Goal: Transaction & Acquisition: Purchase product/service

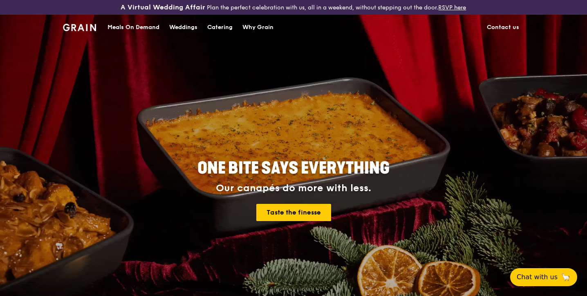
click at [225, 29] on div "Catering" at bounding box center [219, 27] width 25 height 25
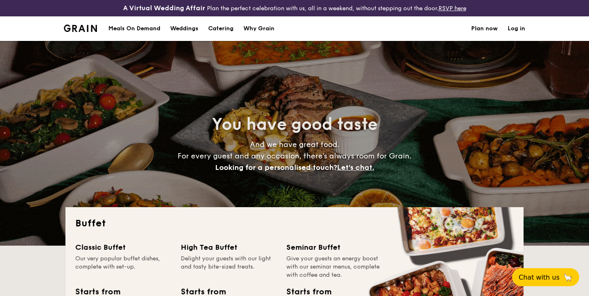
select select
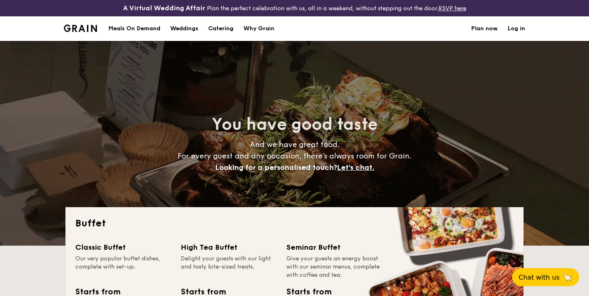
click at [509, 30] on link "Log in" at bounding box center [516, 28] width 18 height 25
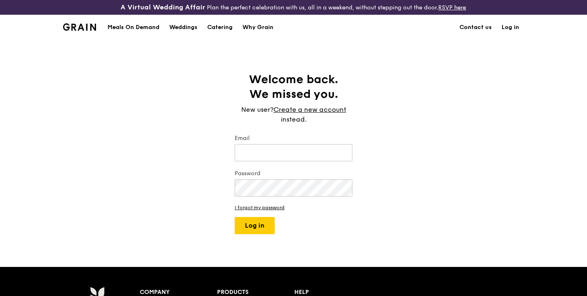
click at [509, 30] on link "Log in" at bounding box center [510, 27] width 27 height 25
click at [314, 160] on input "Email" at bounding box center [294, 152] width 118 height 17
type input "nicoleisabellatan@gmail.com"
click at [235, 217] on button "Log in" at bounding box center [255, 225] width 40 height 17
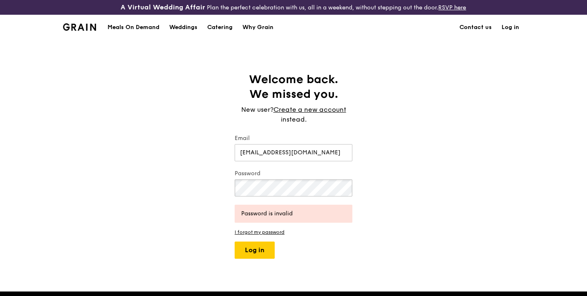
click at [235, 241] on button "Log in" at bounding box center [255, 249] width 40 height 17
click at [327, 110] on link "Create a new account" at bounding box center [310, 110] width 73 height 10
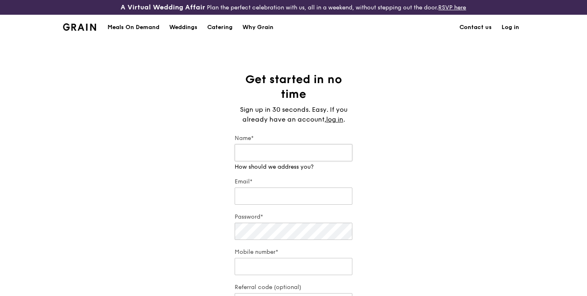
click at [301, 154] on input "Name*" at bounding box center [294, 152] width 118 height 17
type input "Nicole"
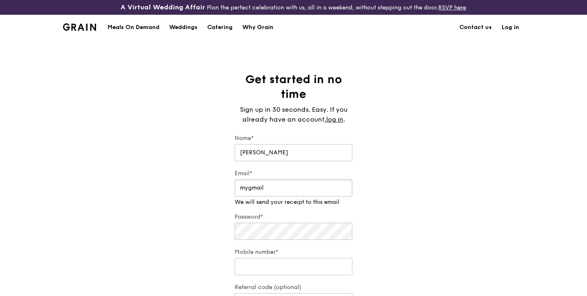
click at [306, 195] on input "mygmail" at bounding box center [294, 187] width 118 height 17
paste input "nicoleisabellatan@gmail.com"
type input "nicoleisabellatan@gmail.com"
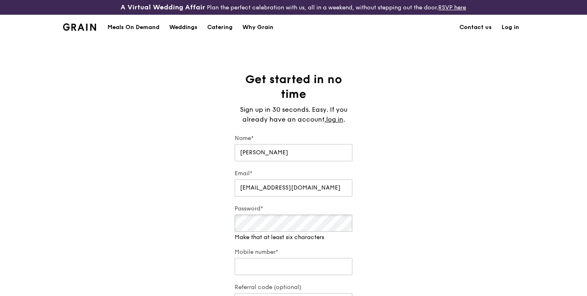
click at [299, 233] on div "Password* Make that at least six characters" at bounding box center [294, 222] width 118 height 37
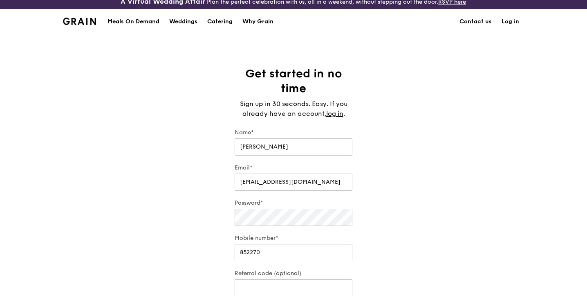
click at [318, 265] on form "Name* Nicole Email* nicoleisabellatan@gmail.com Password* Mobile number* 852270…" at bounding box center [294, 228] width 118 height 201
click at [318, 258] on input "852270" at bounding box center [294, 252] width 118 height 17
type input "85227024"
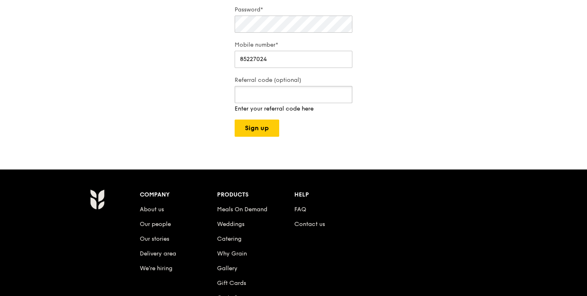
scroll to position [208, 0]
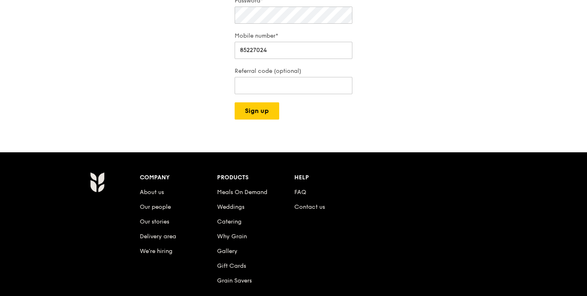
click at [254, 128] on div "A Virtual Wedding Affair Plan the perfect celebration with us, all in a weekend…" at bounding box center [293, 93] width 587 height 602
click at [260, 116] on button "Sign up" at bounding box center [257, 110] width 45 height 17
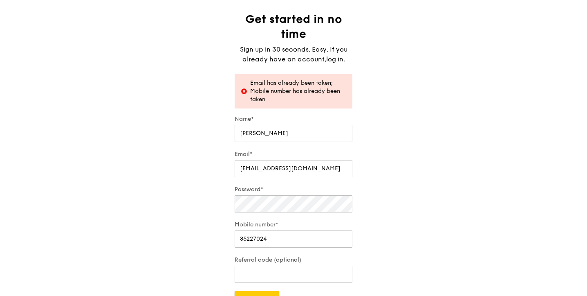
scroll to position [58, 0]
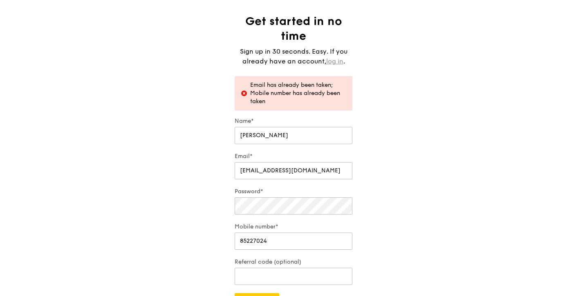
click at [330, 58] on link "log in" at bounding box center [334, 61] width 17 height 10
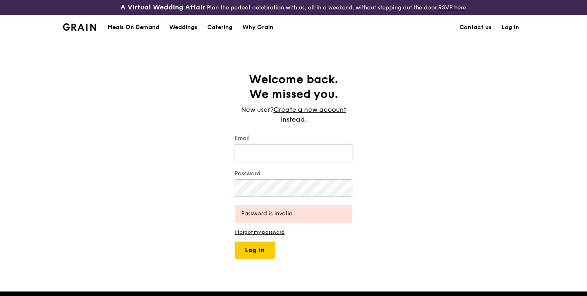
click at [313, 150] on input "Email" at bounding box center [294, 152] width 118 height 17
type input "nicoleisabellatan@gmail.com"
click at [235, 241] on button "Log in" at bounding box center [255, 249] width 40 height 17
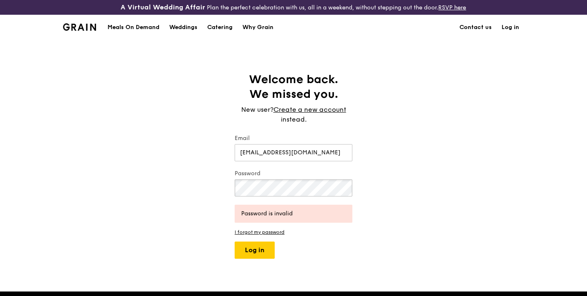
click at [235, 241] on button "Log in" at bounding box center [255, 249] width 40 height 17
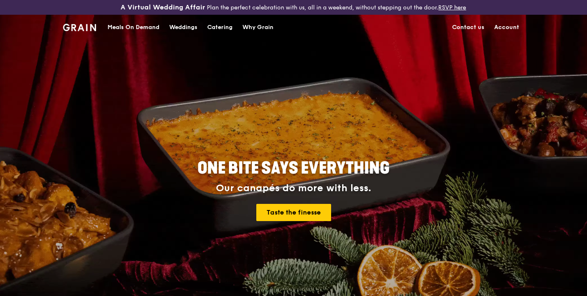
click at [511, 31] on link "Account" at bounding box center [506, 27] width 35 height 25
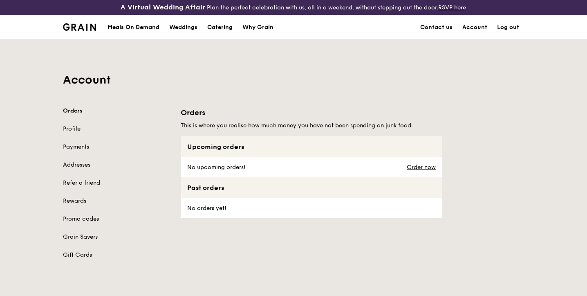
click at [220, 25] on div "Catering" at bounding box center [219, 27] width 25 height 25
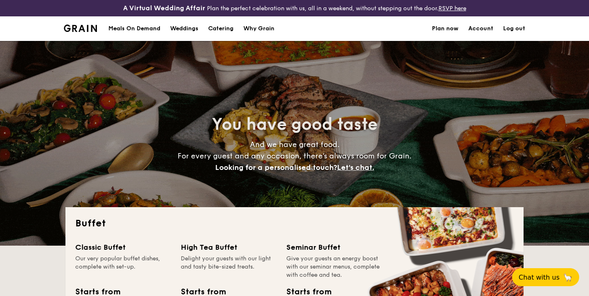
select select
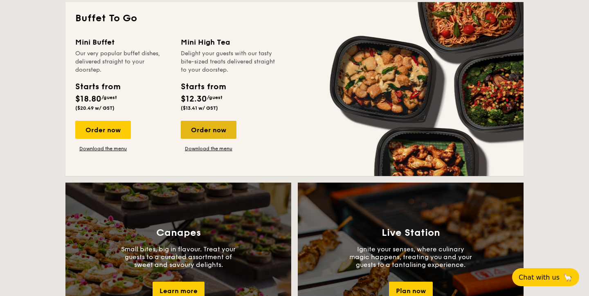
scroll to position [570, 0]
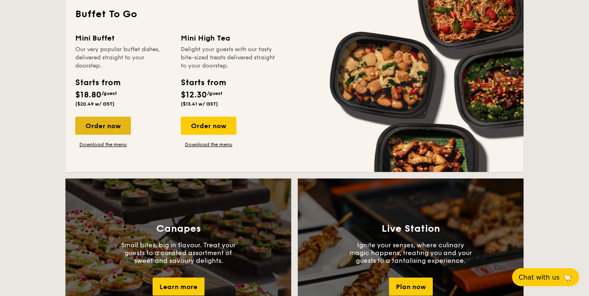
click at [103, 126] on div "Order now" at bounding box center [103, 126] width 56 height 18
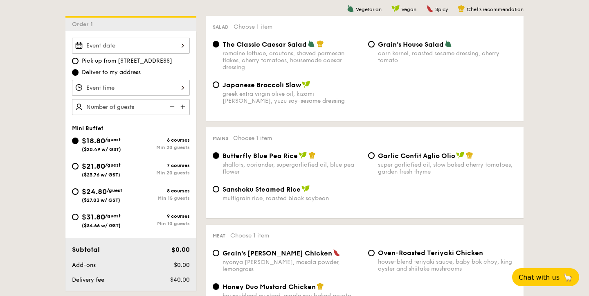
scroll to position [220, 0]
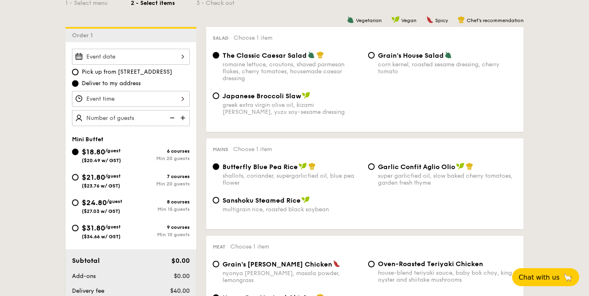
click at [161, 57] on div at bounding box center [131, 57] width 118 height 16
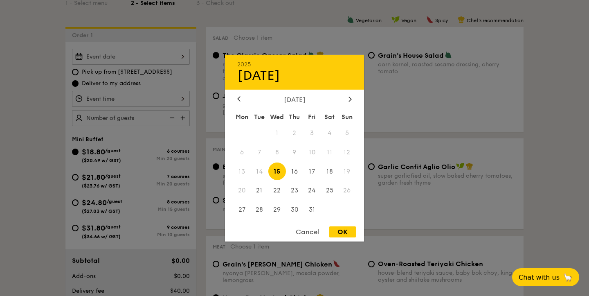
click at [346, 93] on div "2025 Oct 15 October 2025 Mon Tue Wed Thu Fri Sat Sun 1 2 3 4 5 6 7 8 9 10 11 12…" at bounding box center [294, 147] width 139 height 186
click at [358, 101] on div "October 2025" at bounding box center [294, 99] width 139 height 8
click at [353, 98] on div at bounding box center [349, 99] width 7 height 8
click at [329, 129] on span "1" at bounding box center [330, 133] width 18 height 18
click at [340, 230] on div "OK" at bounding box center [342, 231] width 27 height 11
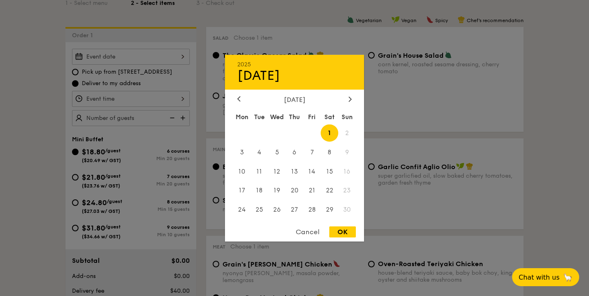
type input "Nov 01, 2025"
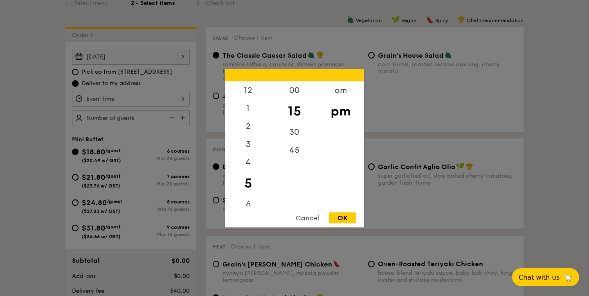
click at [130, 101] on div "12 1 2 3 4 5 6 7 8 9 10 11 00 15 30 45 am pm Cancel OK" at bounding box center [131, 99] width 118 height 16
click at [298, 126] on div "30" at bounding box center [294, 135] width 46 height 24
click at [342, 213] on div "OK" at bounding box center [342, 217] width 27 height 11
type input "5:30PM"
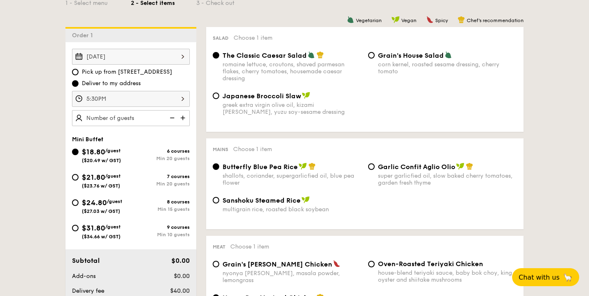
click at [189, 117] on img at bounding box center [183, 118] width 12 height 16
type input "20 guests"
click at [150, 199] on div "8 courses" at bounding box center [160, 202] width 59 height 6
click at [79, 199] on input "$24.80 /guest ($27.03 w/ GST) 8 courses Min 15 guests" at bounding box center [75, 202] width 7 height 7
radio input "true"
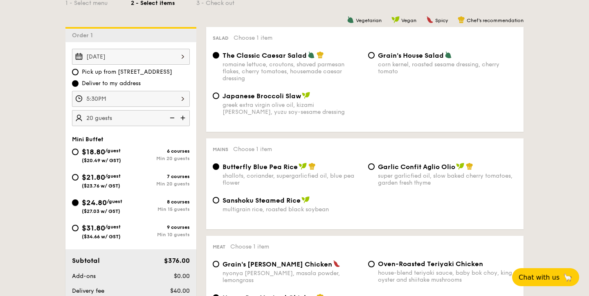
radio input "true"
radio input "false"
radio input "true"
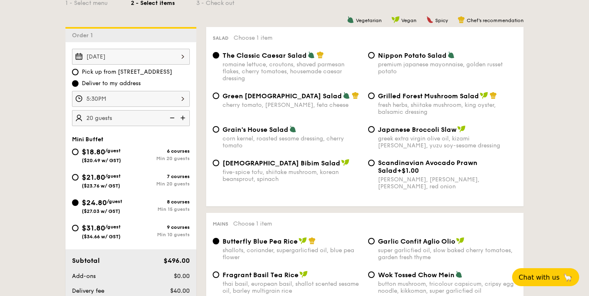
click at [171, 115] on img at bounding box center [171, 118] width 12 height 16
type input "15 guests"
click at [425, 54] on span "Nippon Potato Salad" at bounding box center [412, 56] width 69 height 8
click at [375, 54] on input "Nippon Potato Salad premium japanese mayonnaise, golden russet potato" at bounding box center [371, 55] width 7 height 7
radio input "true"
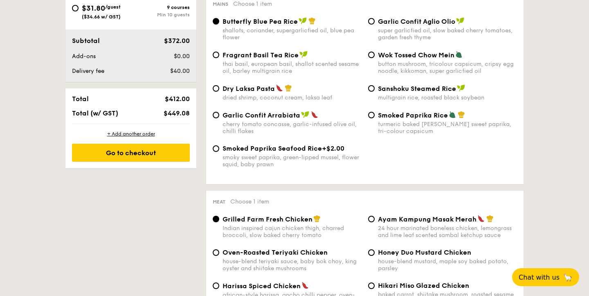
scroll to position [440, 0]
click at [277, 101] on div "dried shrimp, coconut cream, laksa leaf" at bounding box center [291, 97] width 139 height 7
click at [219, 91] on input "Dry Laksa Pasta dried shrimp, coconut cream, laksa leaf" at bounding box center [216, 88] width 7 height 7
radio input "true"
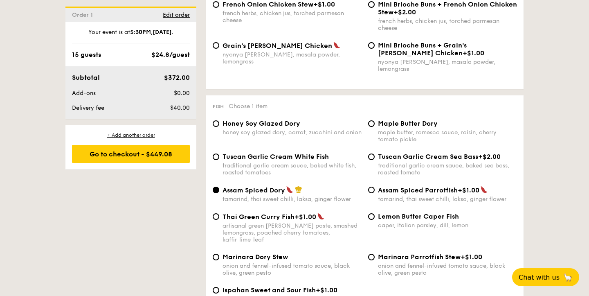
scroll to position [756, 0]
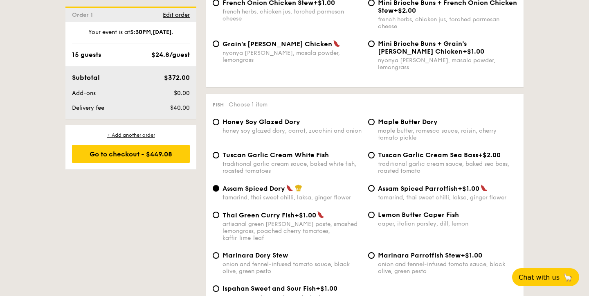
click at [424, 112] on div "Fish Choose 1 item Honey Soy Glazed Dory honey soy glazed dory, carrot, zucchin…" at bounding box center [364, 205] width 317 height 223
click at [431, 122] on span "Maple Butter Dory" at bounding box center [408, 122] width 60 height 8
click at [375, 122] on input "Maple Butter Dory maple butter, romesco sauce, raisin, cherry tomato pickle" at bounding box center [371, 122] width 7 height 7
radio input "true"
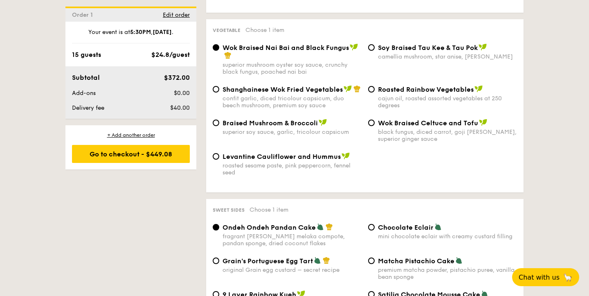
scroll to position [1060, 0]
click at [270, 99] on div "confit garlic, diced tricolour capsicum, duo beech mushroom, premium soy sauce" at bounding box center [291, 102] width 139 height 14
click at [219, 92] on input "Shanghainese Wok Fried Vegetables confit garlic, diced tricolour capsicum, duo …" at bounding box center [216, 89] width 7 height 7
radio input "true"
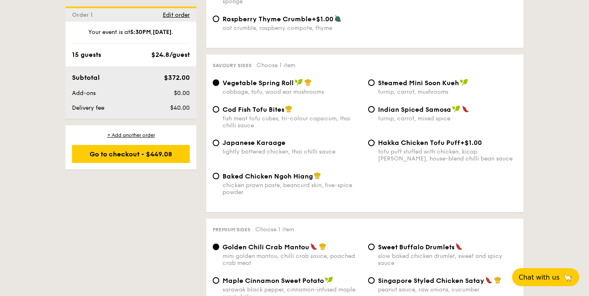
scroll to position [1403, 0]
click at [278, 107] on span "Cod Fish Tofu Bites" at bounding box center [253, 109] width 62 height 8
click at [219, 107] on input "Cod Fish Tofu Bites fish meat tofu cubes, tri-colour capsicum, thai chilli sauce" at bounding box center [216, 108] width 7 height 7
radio input "true"
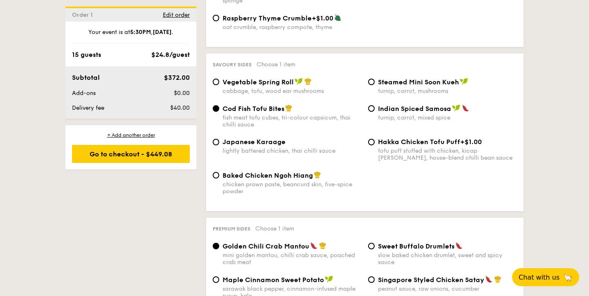
click at [301, 80] on img at bounding box center [298, 81] width 8 height 7
click at [219, 80] on input "Vegetable Spring Roll cabbage, tofu, wood ear mushrooms" at bounding box center [216, 82] width 7 height 7
radio input "true"
click at [304, 178] on div "Baked Chicken Ngoh Hiang chicken prawn paste, beancurd skin, five-spice powder" at bounding box center [291, 183] width 139 height 24
click at [219, 178] on input "Baked Chicken Ngoh Hiang chicken prawn paste, beancurd skin, five-spice powder" at bounding box center [216, 175] width 7 height 7
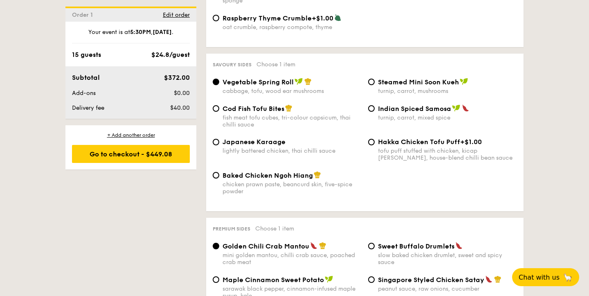
radio input "true"
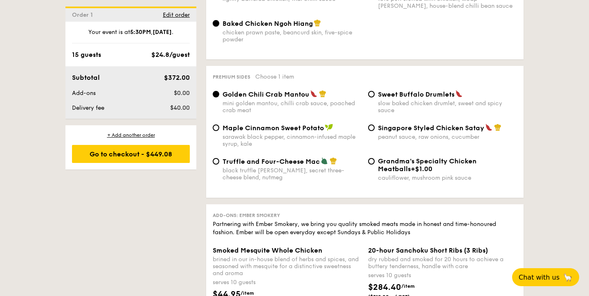
scroll to position [1574, 0]
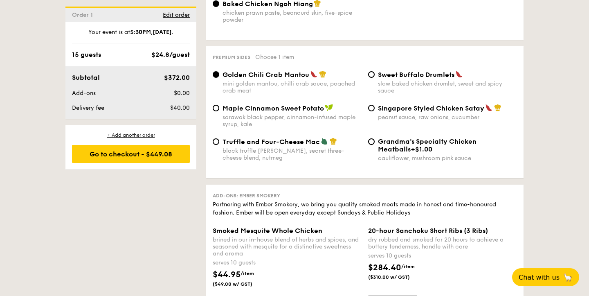
click at [387, 120] on div "Maple Cinnamon Sweet Potato sarawak black pepper, cinnamon-infused maple syrup,…" at bounding box center [364, 121] width 311 height 34
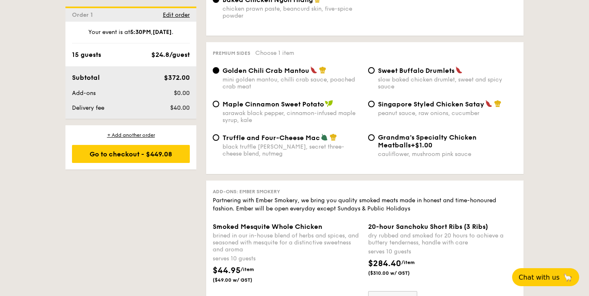
click at [396, 110] on div "peanut sauce, raw onions, cucumber" at bounding box center [447, 113] width 139 height 7
click at [375, 107] on input "Singapore Styled Chicken Satay peanut sauce, raw onions, cucumber" at bounding box center [371, 104] width 7 height 7
radio input "true"
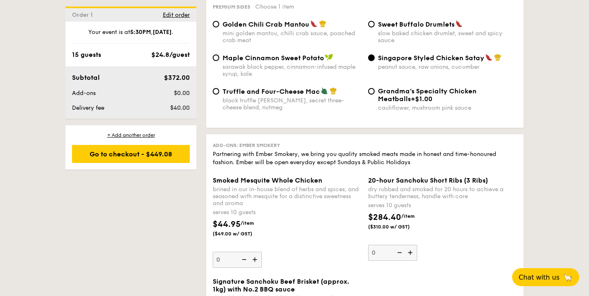
scroll to position [1616, 0]
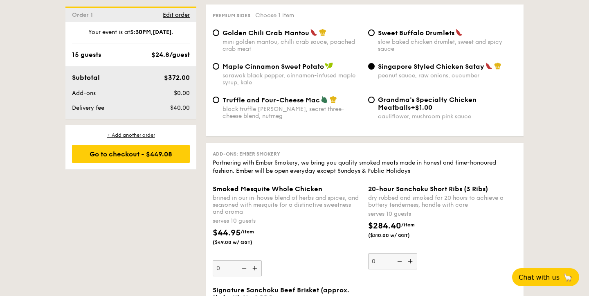
click at [299, 112] on div "black truffle pate, brie, secret three-cheese blend, nutmeg" at bounding box center [291, 112] width 139 height 14
click at [219, 103] on input "Truffle and Four-Cheese Mac black truffle pate, brie, secret three-cheese blend…" at bounding box center [216, 99] width 7 height 7
radio input "true"
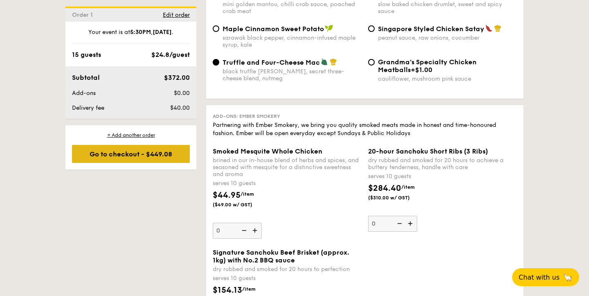
scroll to position [1657, 0]
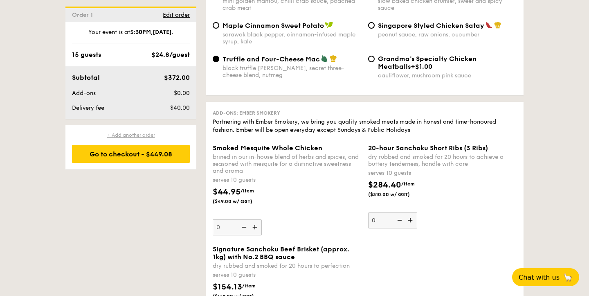
click at [146, 132] on div "+ Add another order" at bounding box center [131, 135] width 118 height 7
radio input "true"
radio input "false"
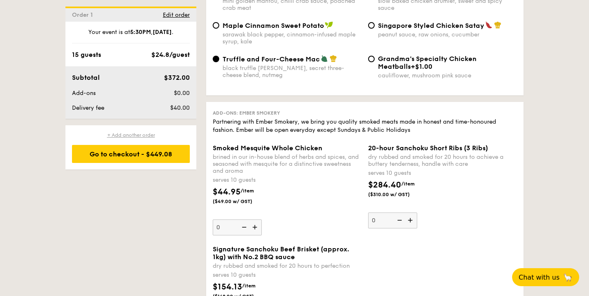
radio input "true"
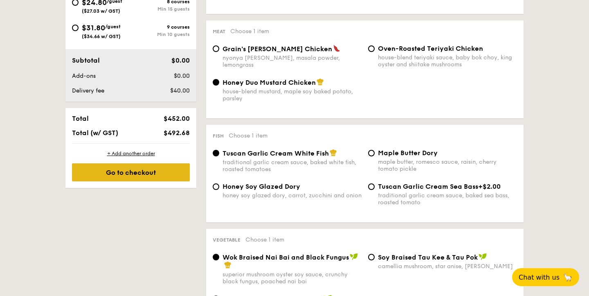
scroll to position [437, 0]
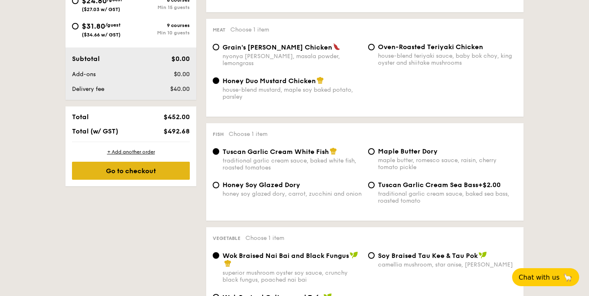
click at [147, 167] on div "Go to checkout" at bounding box center [131, 170] width 118 height 18
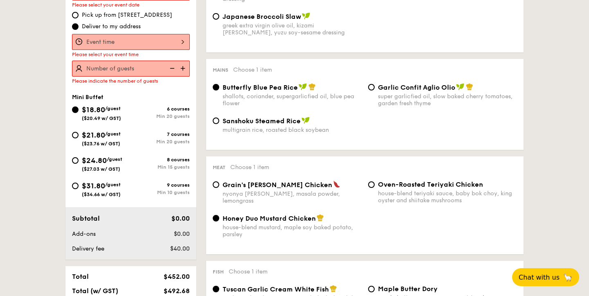
scroll to position [235, 0]
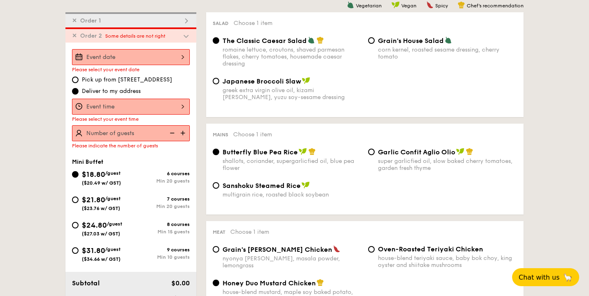
click at [73, 36] on span "✕" at bounding box center [74, 35] width 5 height 7
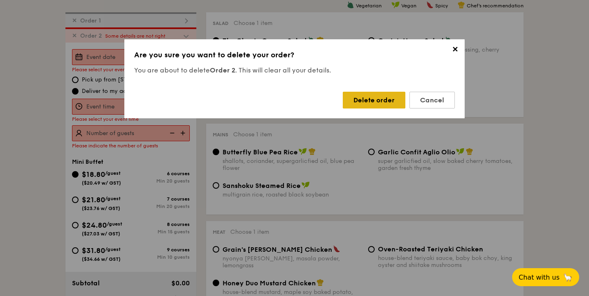
click at [390, 102] on div "Delete order" at bounding box center [374, 100] width 63 height 17
radio input "false"
radio input "true"
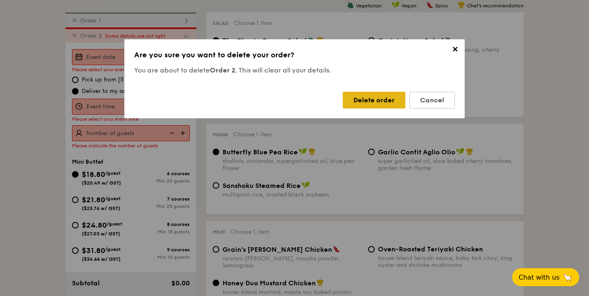
radio input "false"
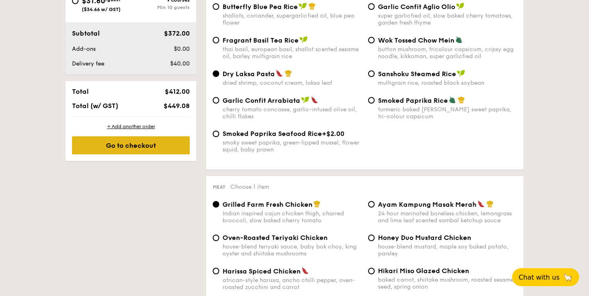
click at [159, 146] on div "Go to checkout" at bounding box center [131, 145] width 118 height 18
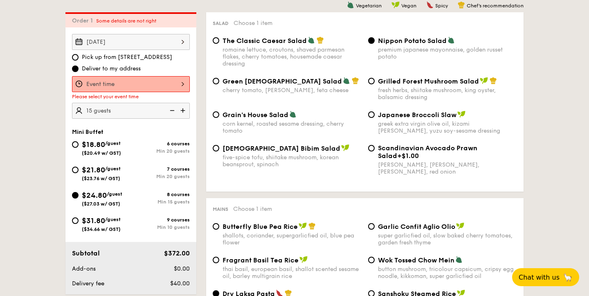
click at [170, 81] on div at bounding box center [131, 84] width 118 height 16
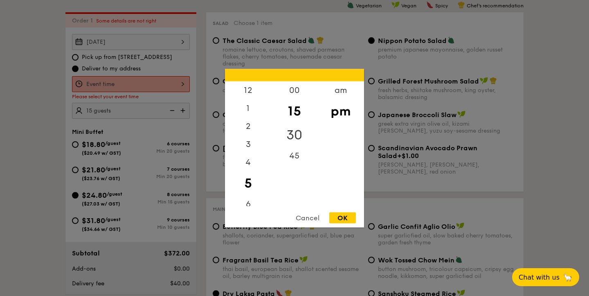
click at [299, 132] on div "30" at bounding box center [294, 135] width 46 height 24
click at [350, 216] on div "OK" at bounding box center [342, 217] width 27 height 11
type input "5:30PM"
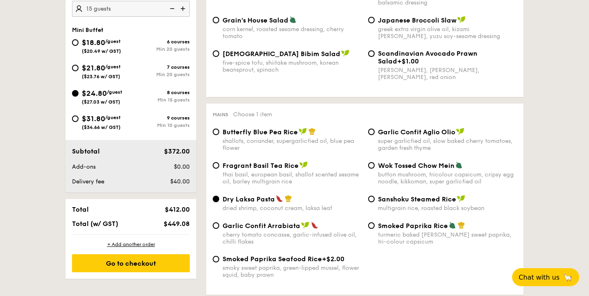
scroll to position [478, 0]
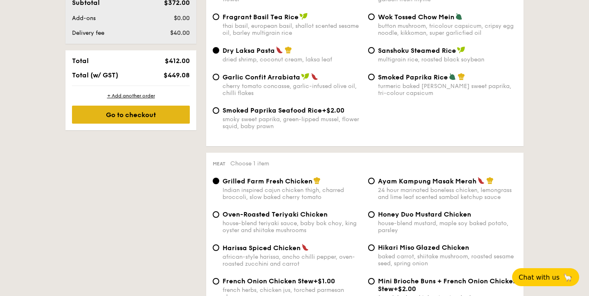
click at [169, 112] on div "Go to checkout" at bounding box center [131, 114] width 118 height 18
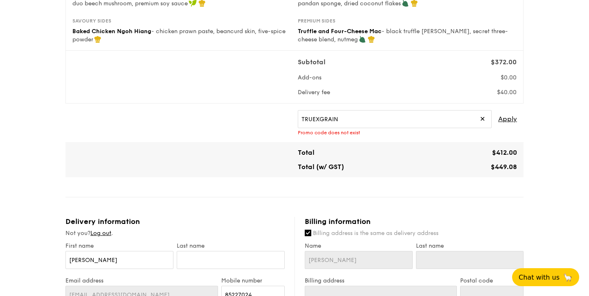
scroll to position [230, 0]
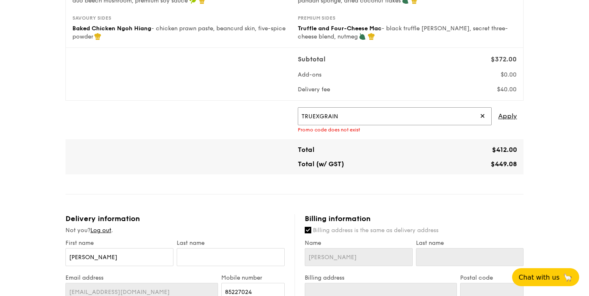
click at [334, 125] on input "TRUEXGRAIN" at bounding box center [395, 116] width 194 height 18
paste input "nicoleisabellatan@gmail.com"
click at [434, 123] on input "nicoleisabellatan@gmail.com" at bounding box center [395, 116] width 194 height 18
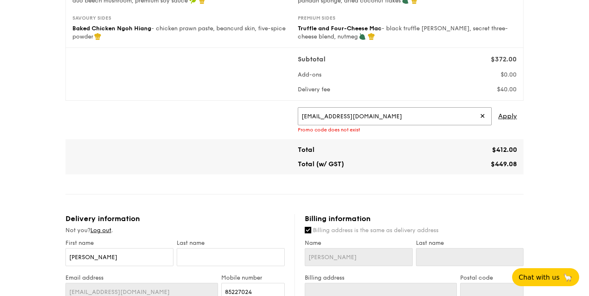
click at [434, 123] on input "nicoleisabellatan@gmail.com" at bounding box center [395, 116] width 194 height 18
click at [519, 121] on div "ireadgrainads ✕ Apply Promo code does not exist" at bounding box center [407, 119] width 226 height 25
click at [512, 121] on span "Apply" at bounding box center [507, 116] width 19 height 18
type input "IREADGRAINADS"
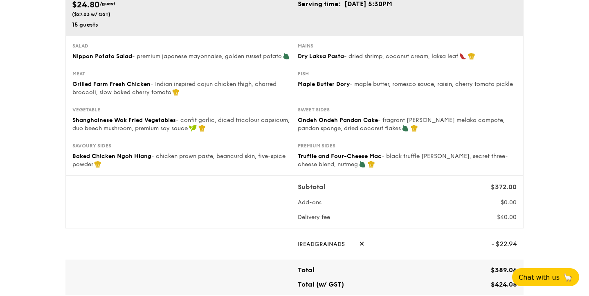
scroll to position [102, 0]
